Goal: Obtain resource: Download file/media

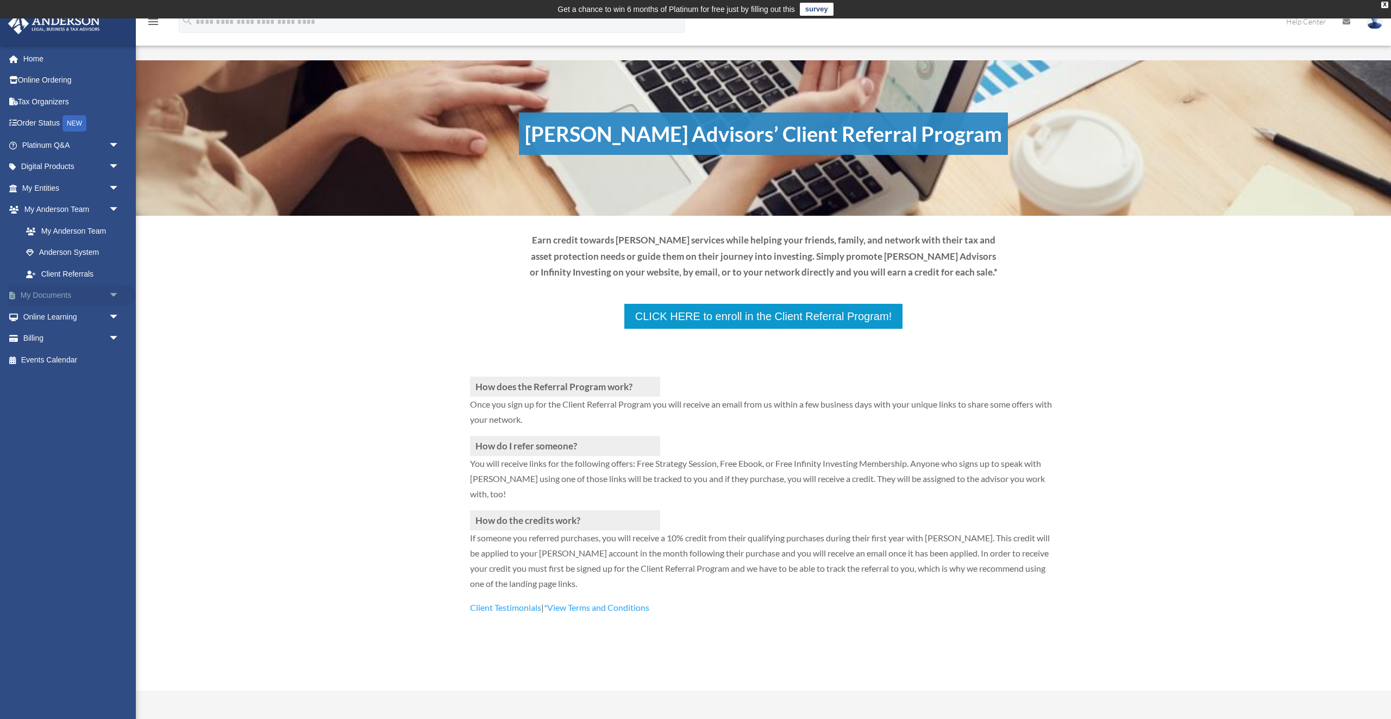
click at [43, 291] on link "My Documents arrow_drop_down" at bounding box center [72, 296] width 128 height 22
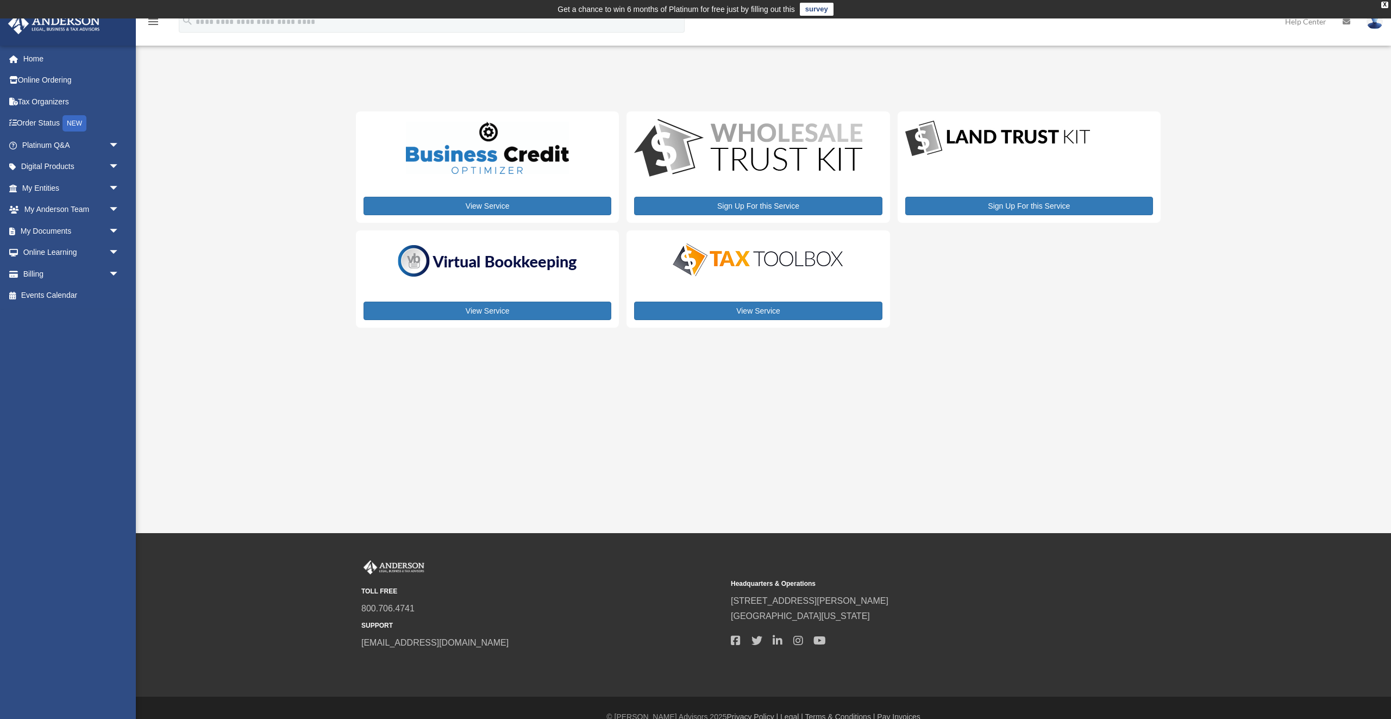
scroll to position [1, 0]
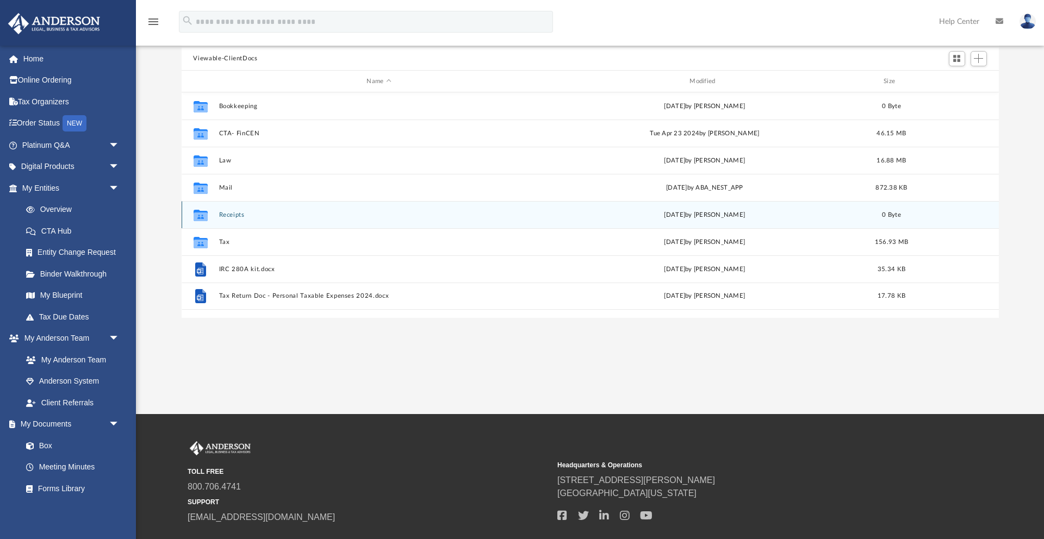
scroll to position [126, 0]
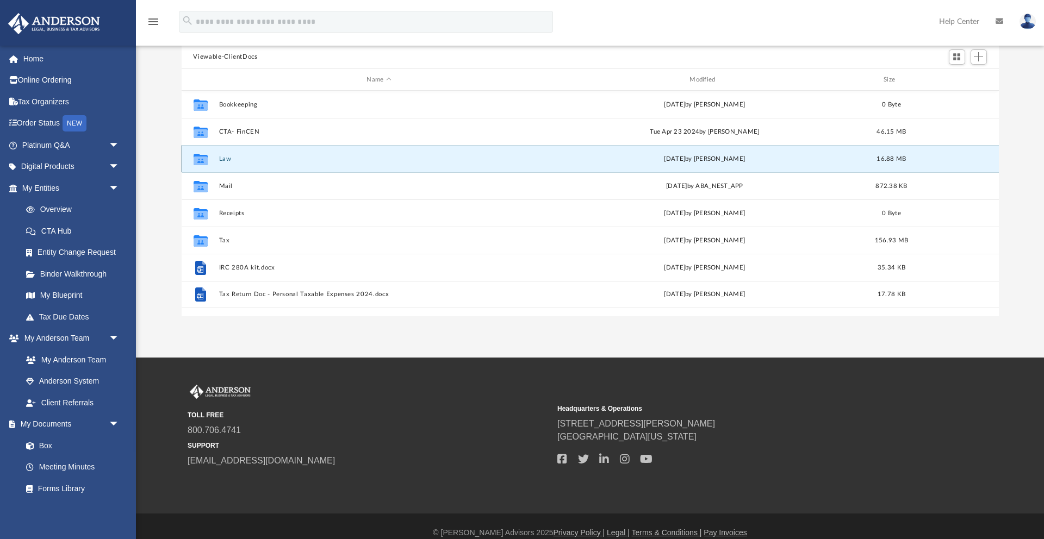
click at [230, 159] on button "Law" at bounding box center [378, 158] width 321 height 7
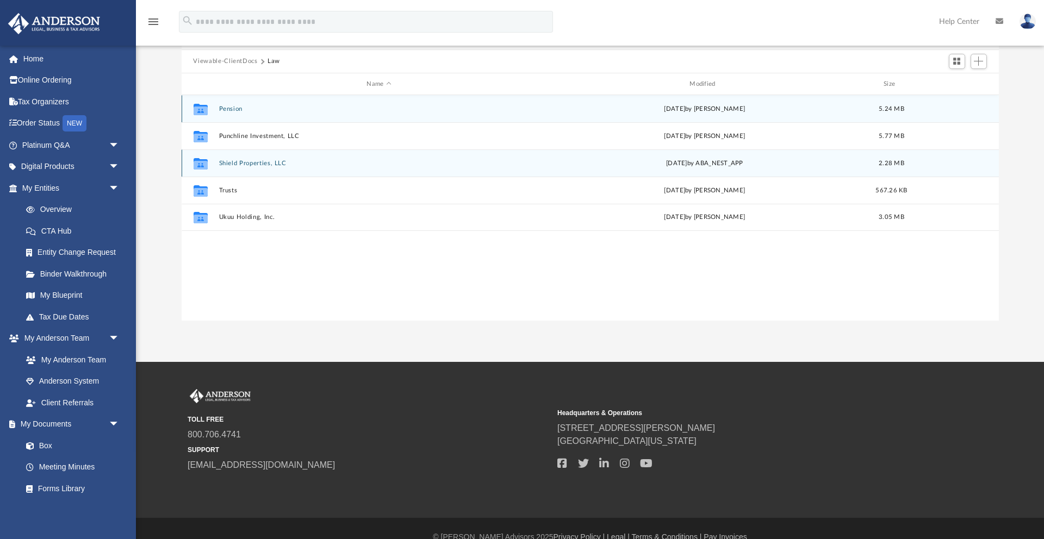
scroll to position [120, 0]
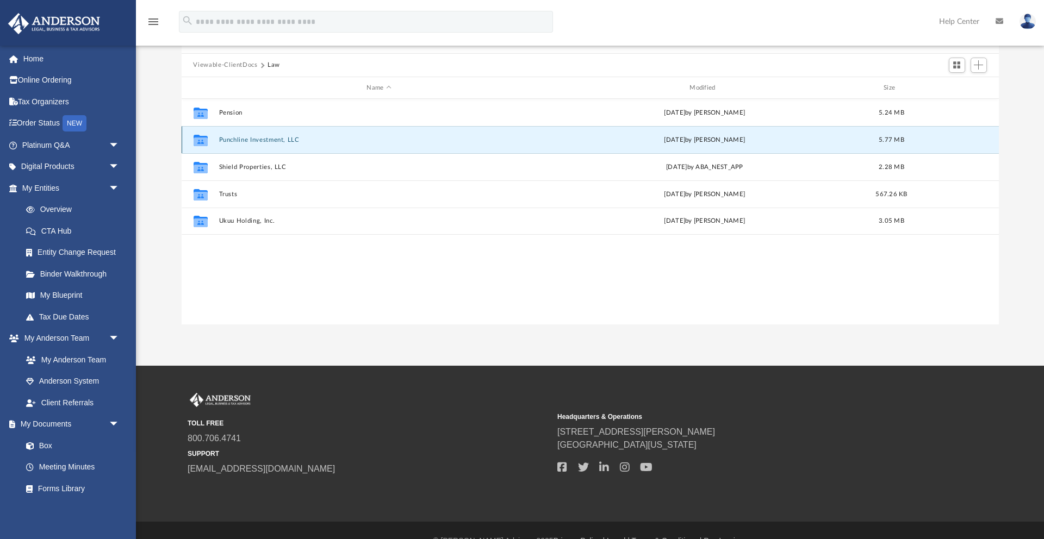
click at [245, 136] on button "Punchline Investment, LLC" at bounding box center [378, 139] width 321 height 7
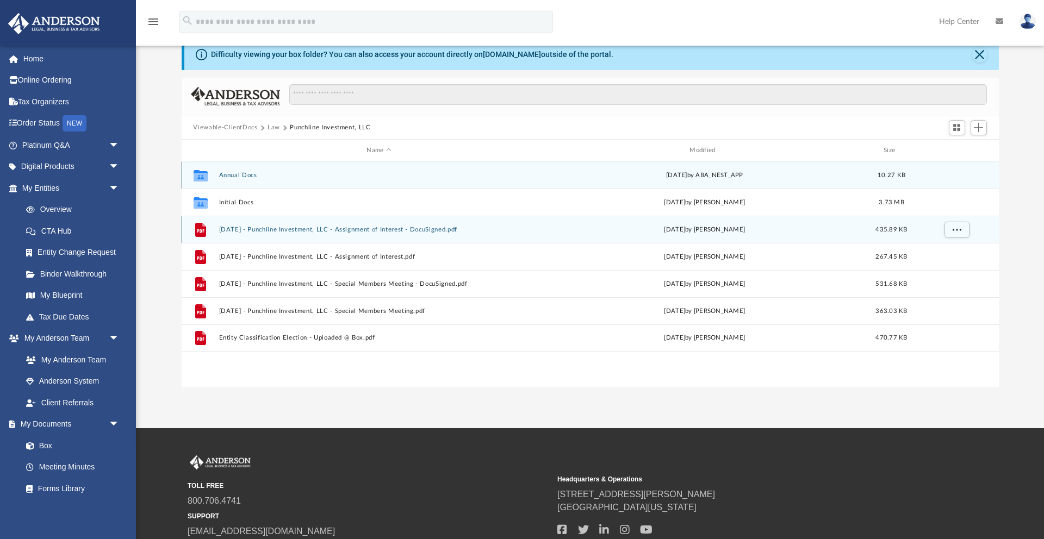
scroll to position [53, 0]
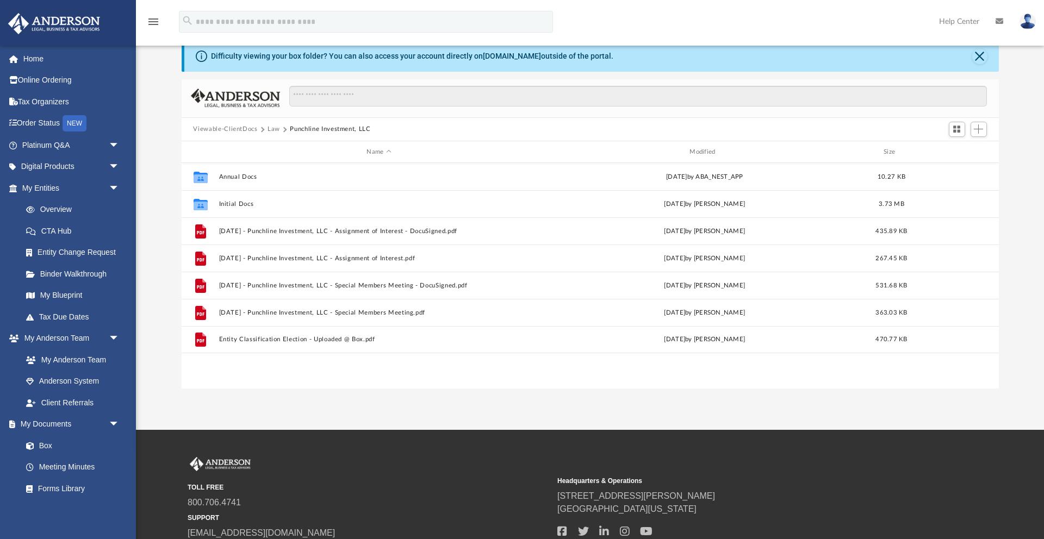
click at [238, 129] on button "Viewable-ClientDocs" at bounding box center [225, 129] width 64 height 10
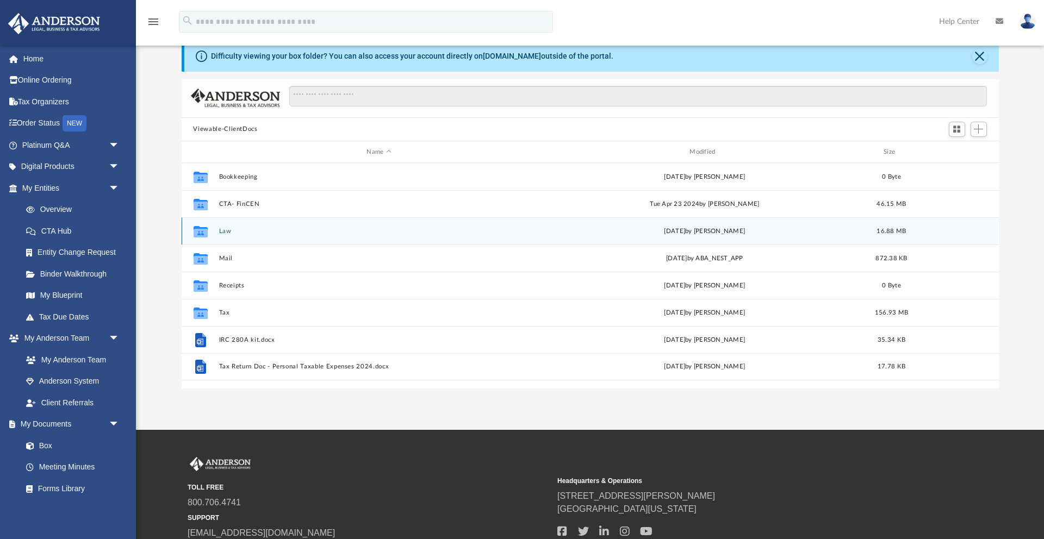
click at [228, 235] on div "Collaborated Folder Law [DATE] by [PERSON_NAME] 16.88 MB" at bounding box center [590, 230] width 817 height 27
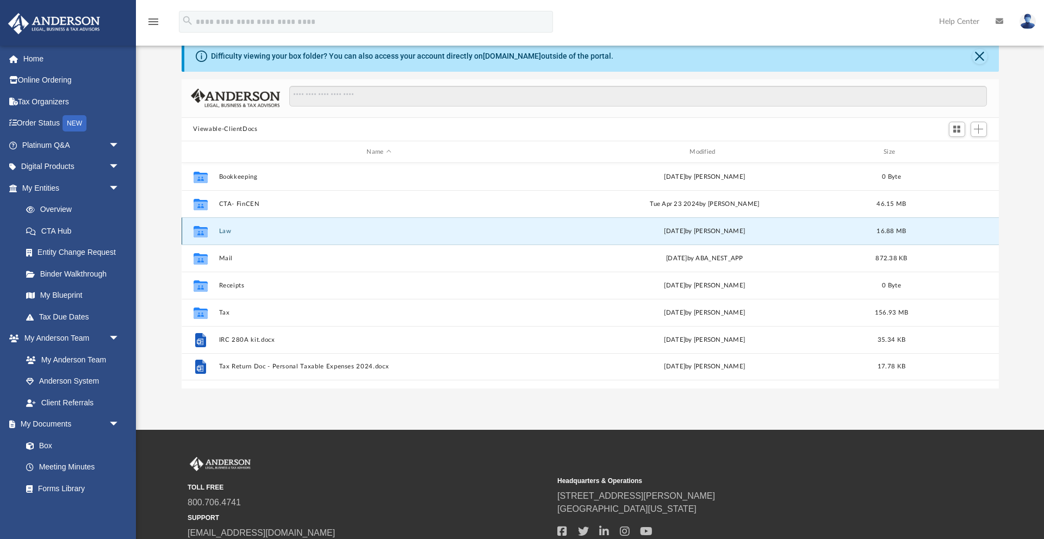
click at [228, 235] on div "Collaborated Folder Law [DATE] by [PERSON_NAME] 16.88 MB" at bounding box center [590, 230] width 817 height 27
click at [207, 226] on icon "Collaborated Folder" at bounding box center [199, 231] width 17 height 17
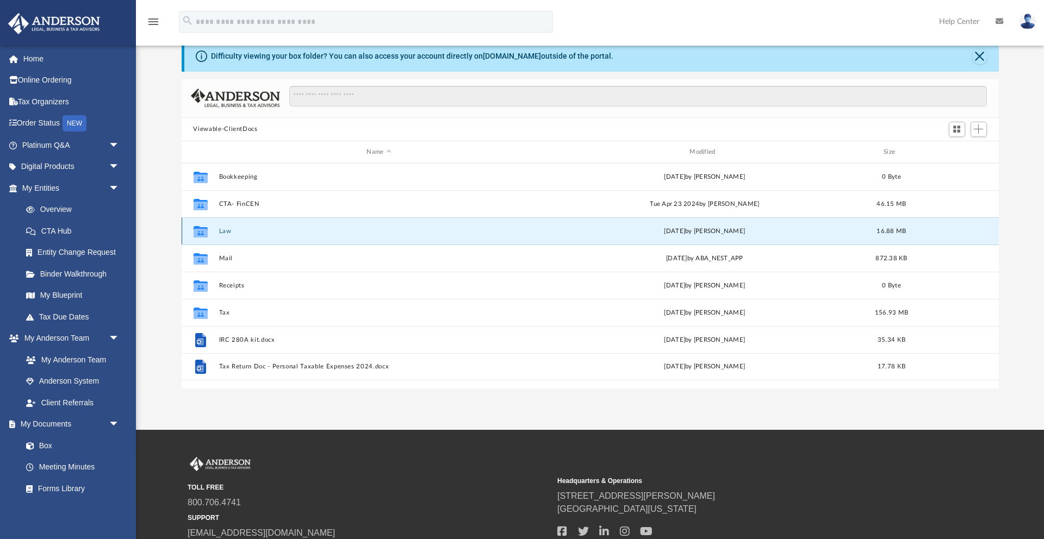
click at [200, 229] on icon "grid" at bounding box center [200, 233] width 14 height 9
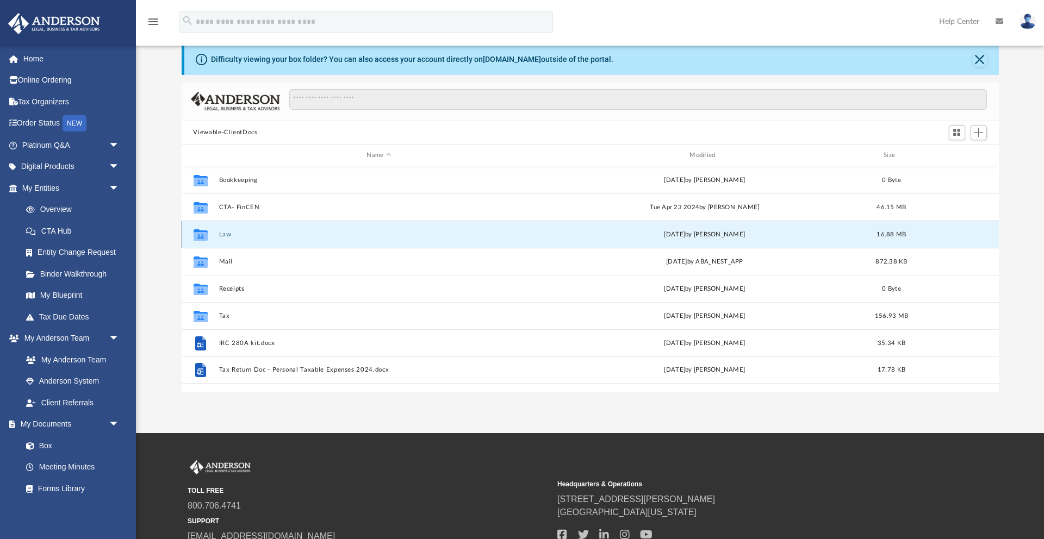
click at [194, 235] on icon "grid" at bounding box center [200, 236] width 14 height 9
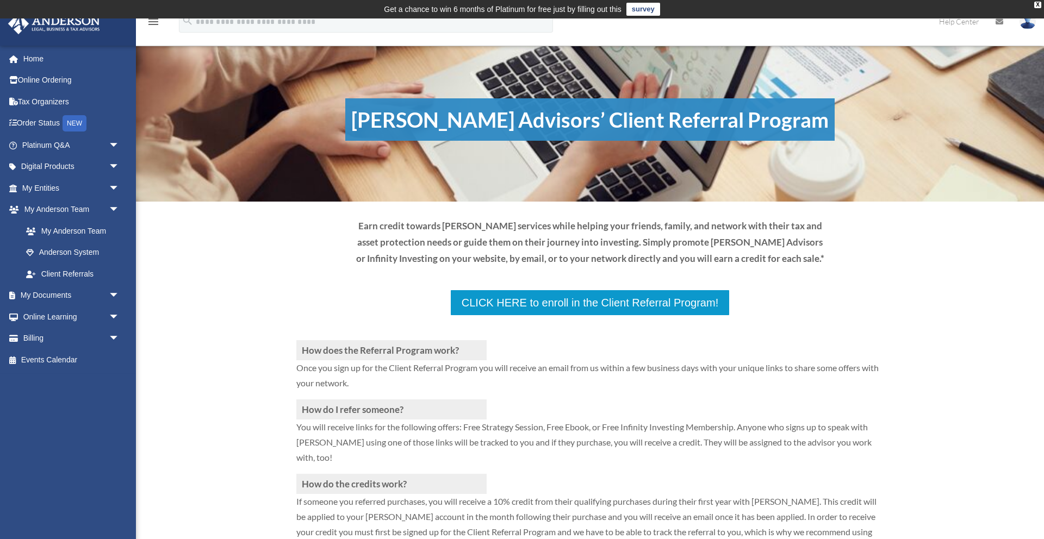
click at [342, 285] on div "How does the Referral Program work? Once you sign up for the Client Referral Pr…" at bounding box center [589, 437] width 587 height 317
